Goal: Task Accomplishment & Management: Manage account settings

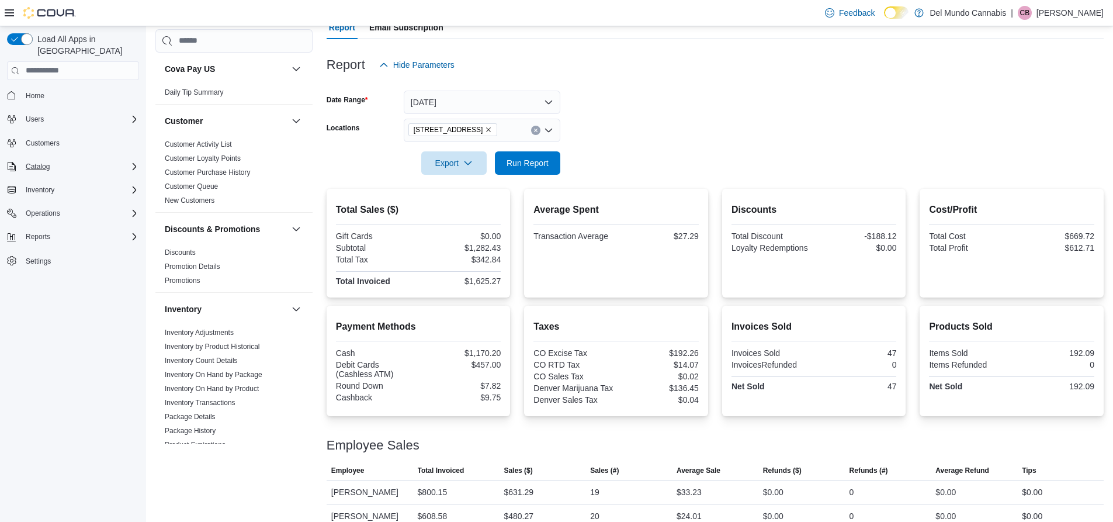
scroll to position [526, 0]
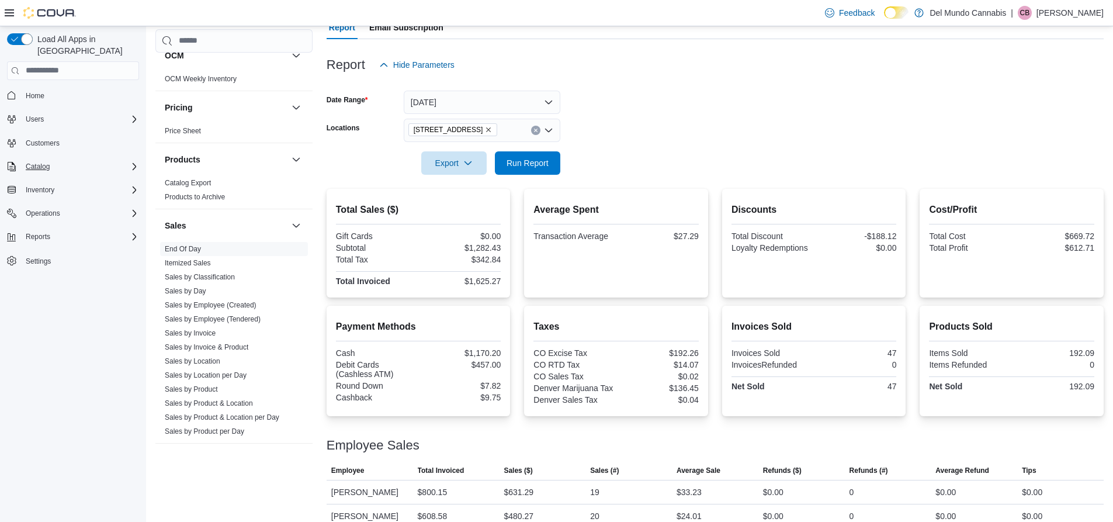
click at [76, 160] on div "Catalog" at bounding box center [80, 167] width 118 height 14
click at [46, 251] on span "Inventory" at bounding box center [40, 255] width 29 height 9
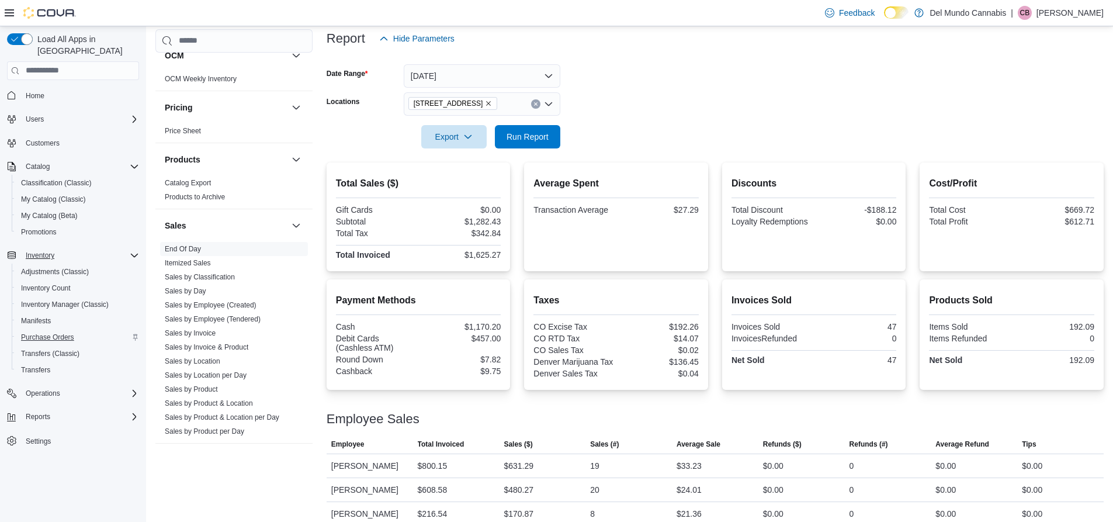
scroll to position [157, 0]
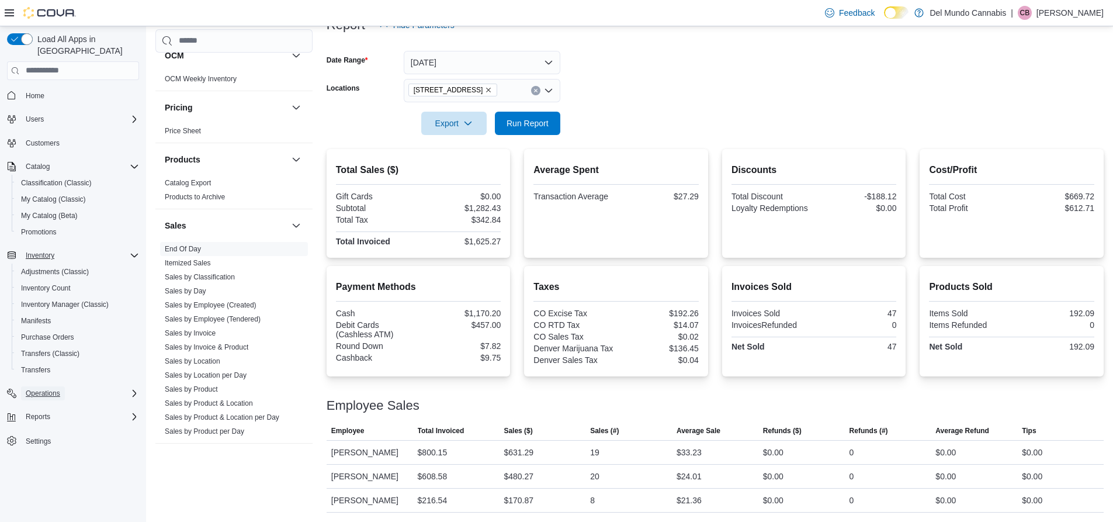
click at [49, 389] on span "Operations" at bounding box center [43, 393] width 34 height 9
click at [63, 405] on span "Cash Management" at bounding box center [50, 409] width 59 height 9
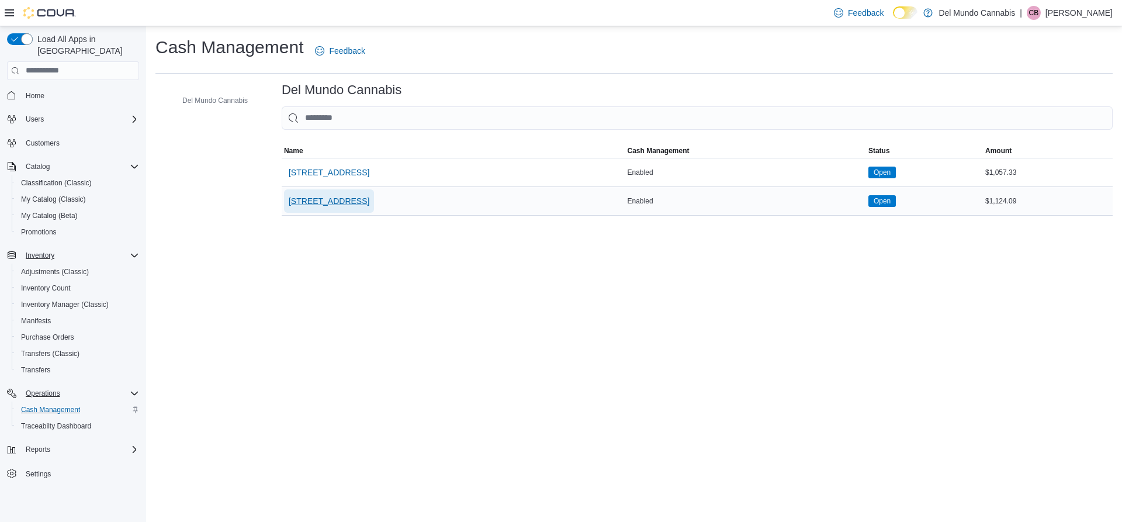
click at [317, 205] on span "[STREET_ADDRESS]" at bounding box center [329, 201] width 81 height 12
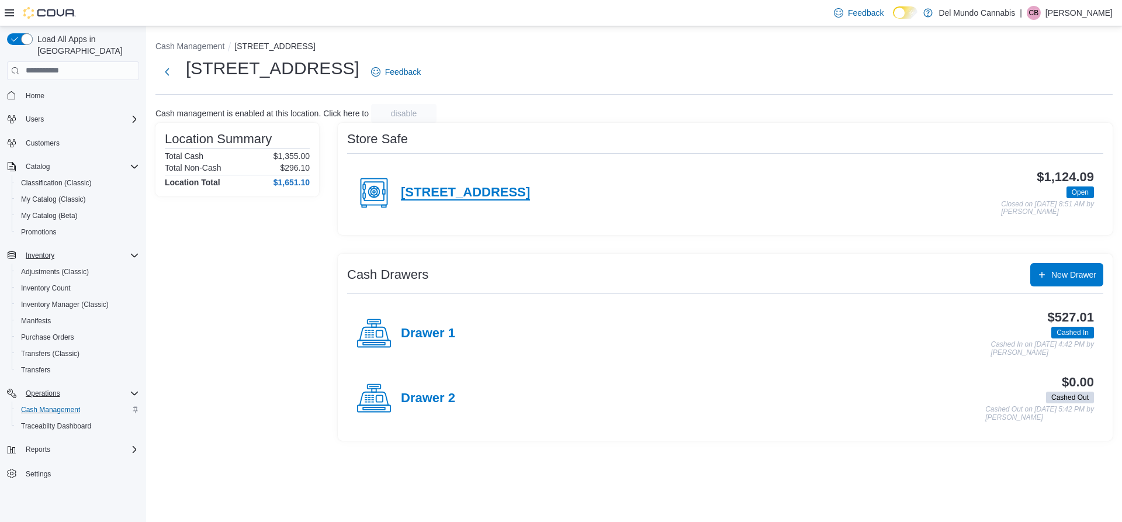
click at [489, 195] on h4 "[STREET_ADDRESS]" at bounding box center [465, 192] width 129 height 15
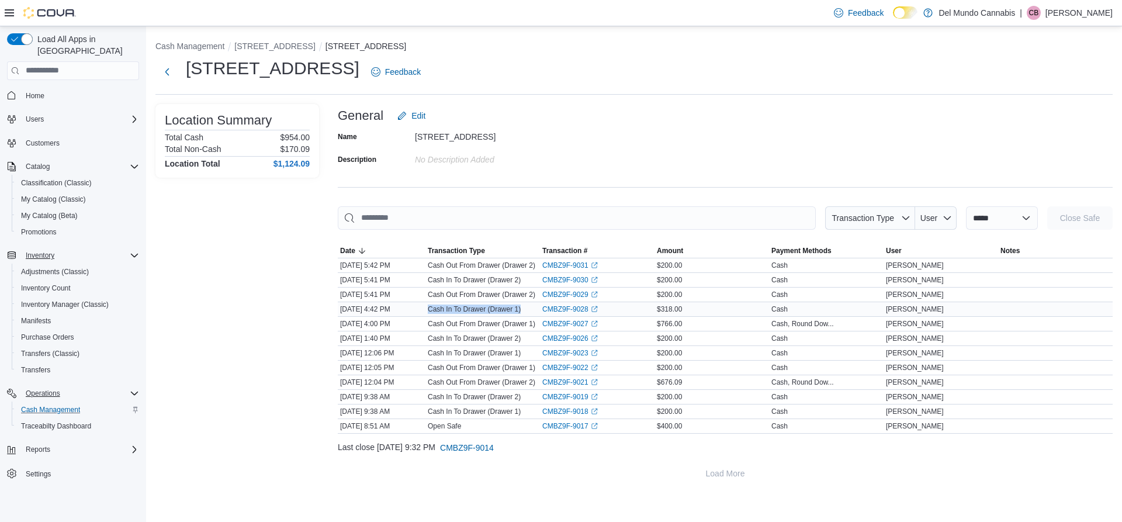
drag, startPoint x: 427, startPoint y: 310, endPoint x: 520, endPoint y: 303, distance: 93.2
click at [520, 303] on div "Cash In To Drawer (Drawer 1)" at bounding box center [482, 309] width 115 height 14
